Goal: Navigation & Orientation: Find specific page/section

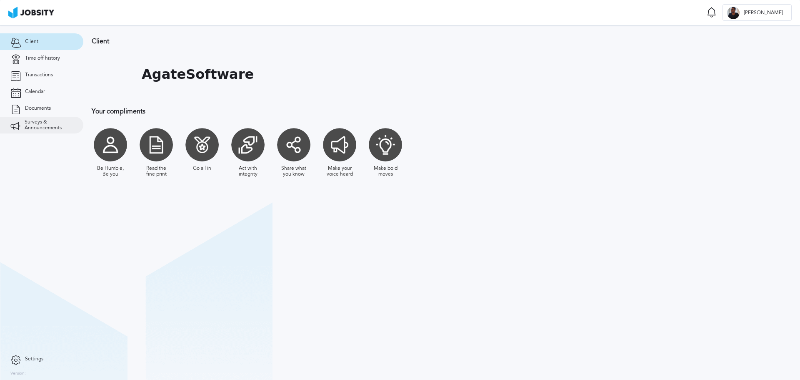
click at [32, 117] on link "Surveys & Announcements" at bounding box center [41, 125] width 83 height 17
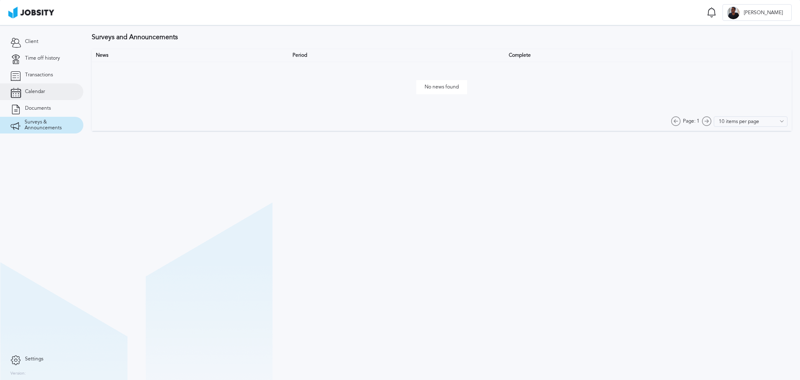
click at [22, 99] on link "Calendar" at bounding box center [41, 91] width 83 height 17
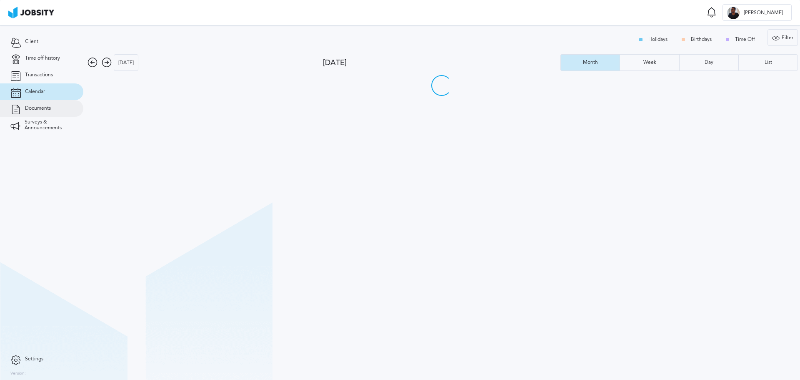
click at [22, 107] on link "Documents" at bounding box center [41, 108] width 83 height 17
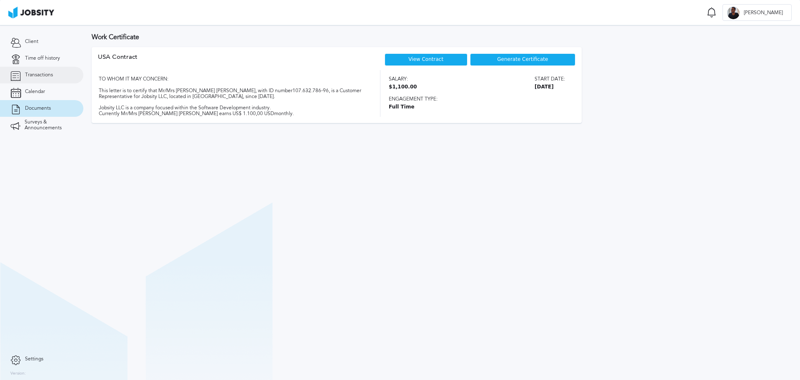
click at [28, 82] on link "Transactions" at bounding box center [41, 75] width 83 height 17
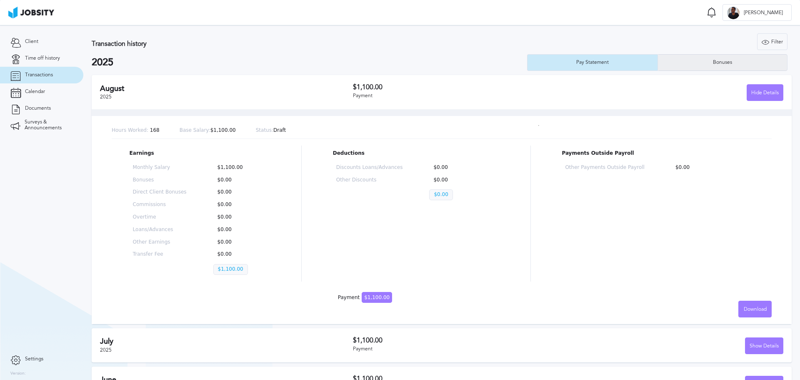
click at [720, 65] on div "Bonuses" at bounding box center [723, 63] width 28 height 6
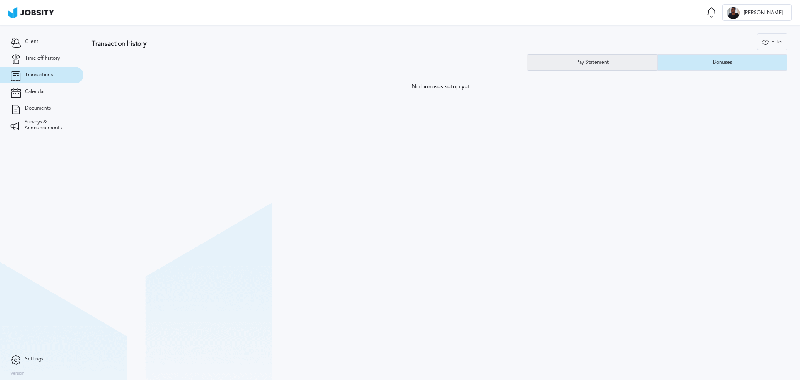
click at [555, 62] on div "Pay Statement" at bounding box center [593, 62] width 130 height 17
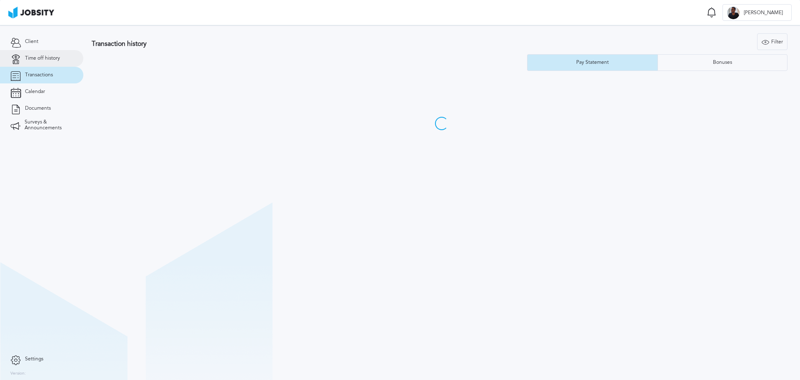
click at [23, 57] on link "Time off history" at bounding box center [41, 58] width 83 height 17
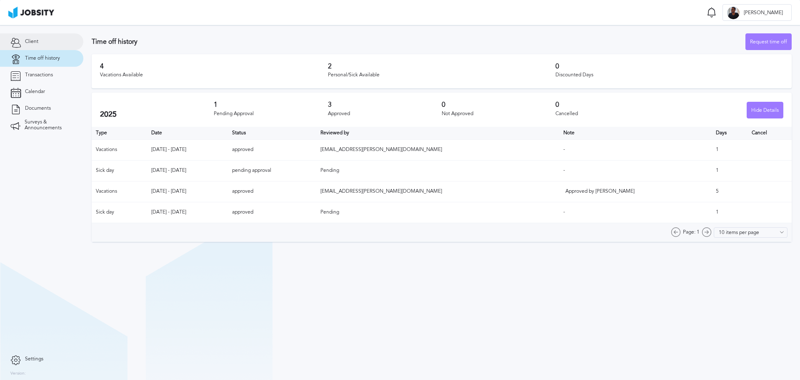
click at [28, 43] on span "Client" at bounding box center [31, 42] width 13 height 6
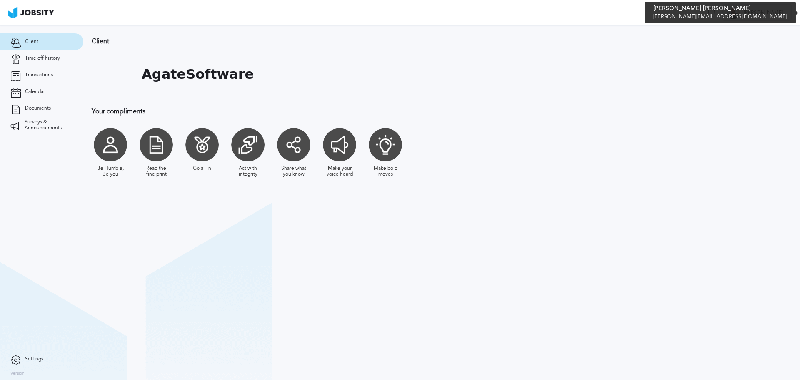
click at [740, 16] on div at bounding box center [734, 13] width 13 height 13
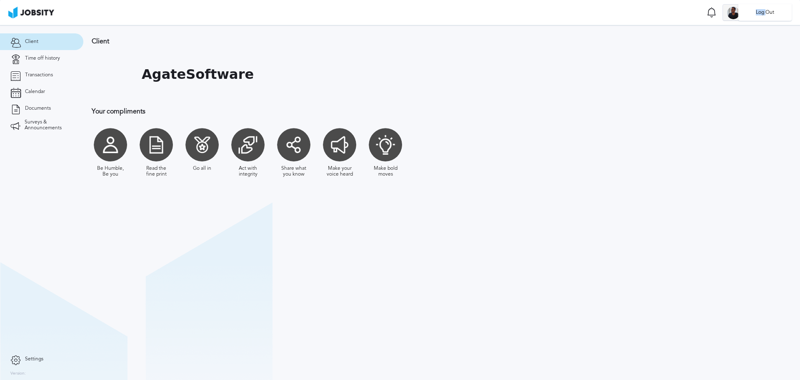
click at [748, 16] on li "Log Out" at bounding box center [765, 12] width 53 height 17
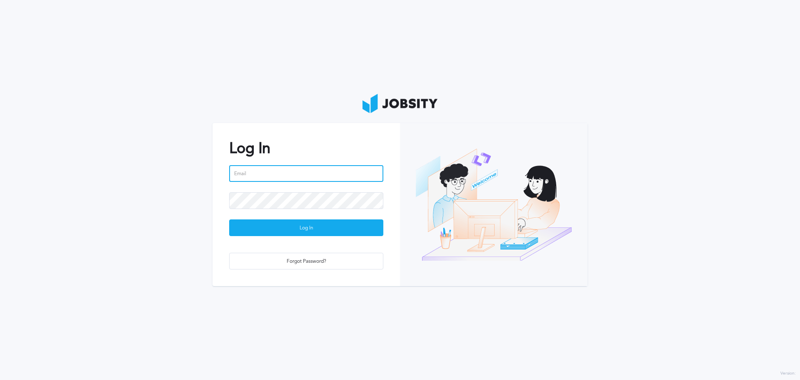
type input "[PERSON_NAME][EMAIL_ADDRESS][DOMAIN_NAME]"
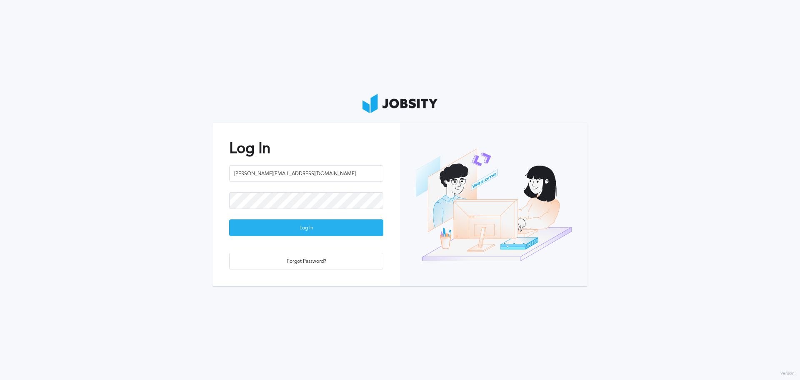
click at [323, 222] on div "Log In" at bounding box center [306, 228] width 153 height 17
